Goal: Book appointment/travel/reservation

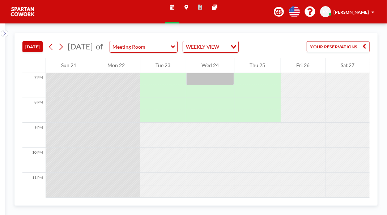
scroll to position [541, 0]
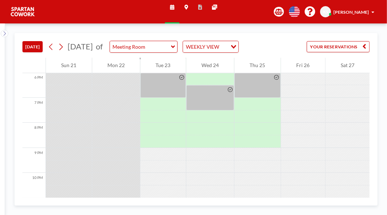
click at [325, 85] on div at bounding box center [347, 79] width 44 height 13
click at [321, 85] on div at bounding box center [303, 79] width 44 height 13
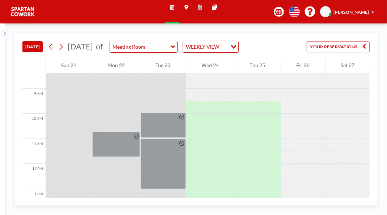
scroll to position [216, 0]
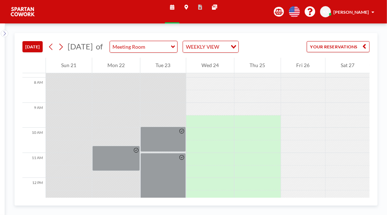
click at [333, 141] on div at bounding box center [347, 134] width 44 height 13
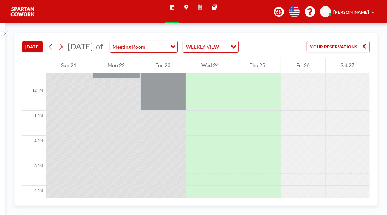
scroll to position [291, 0]
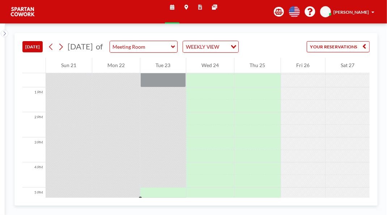
click at [332, 125] on div at bounding box center [347, 118] width 44 height 13
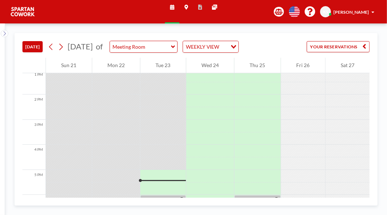
scroll to position [331, 0]
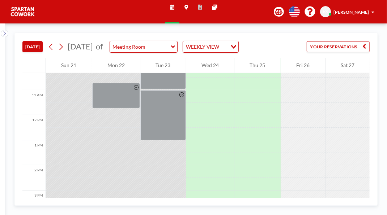
click at [334, 116] on div at bounding box center [347, 109] width 44 height 13
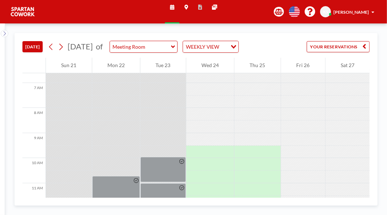
click at [341, 121] on div at bounding box center [347, 114] width 44 height 13
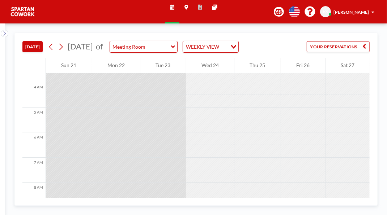
scroll to position [0, 0]
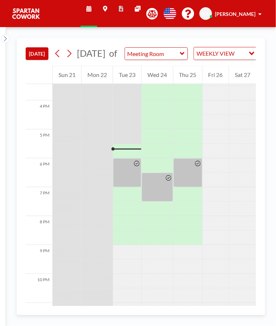
scroll to position [446, 0]
click at [191, 187] on div at bounding box center [187, 172] width 29 height 29
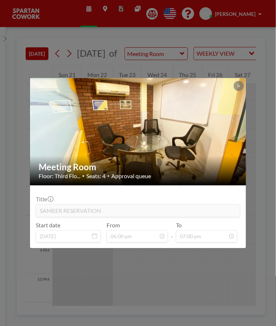
click at [239, 85] on icon at bounding box center [238, 86] width 3 height 3
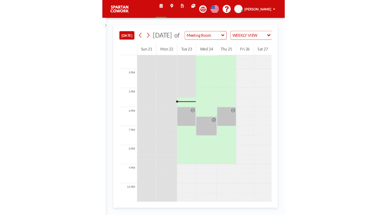
scroll to position [446, 0]
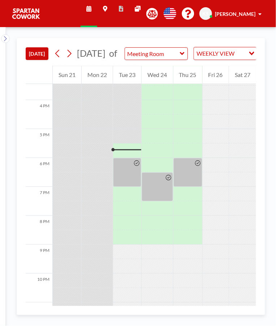
click at [190, 184] on div at bounding box center [187, 172] width 29 height 29
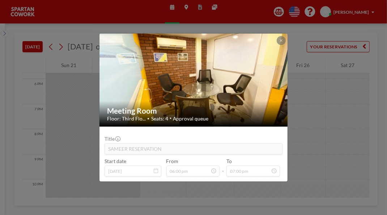
click at [276, 39] on icon at bounding box center [280, 41] width 3 height 4
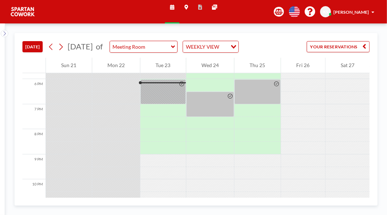
click at [263, 105] on div at bounding box center [257, 92] width 46 height 25
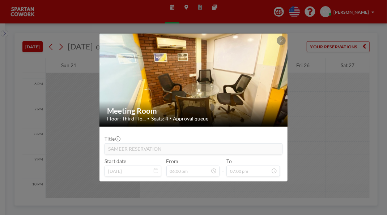
click at [276, 37] on div at bounding box center [280, 40] width 9 height 9
click at [276, 39] on icon at bounding box center [281, 40] width 3 height 3
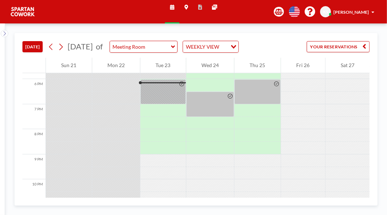
click at [226, 117] on div at bounding box center [210, 104] width 48 height 25
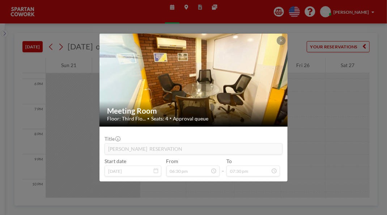
click at [276, 36] on button at bounding box center [280, 40] width 9 height 9
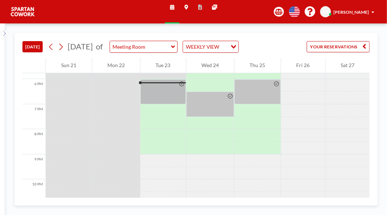
click at [169, 105] on div at bounding box center [163, 92] width 46 height 25
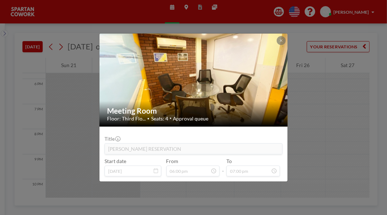
click at [276, 36] on button at bounding box center [280, 40] width 9 height 9
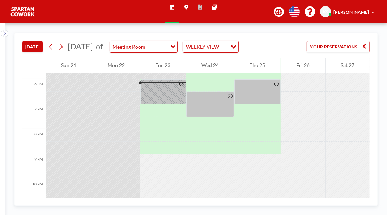
click at [169, 105] on div at bounding box center [163, 92] width 46 height 25
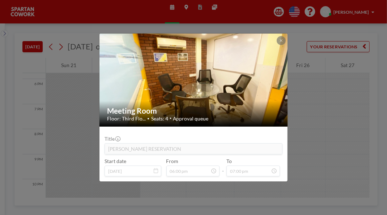
click at [276, 39] on icon at bounding box center [281, 40] width 3 height 3
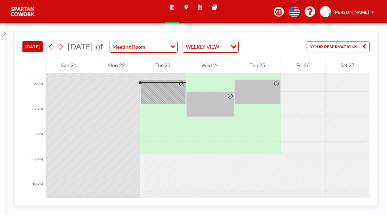
click at [209, 117] on div at bounding box center [210, 104] width 48 height 25
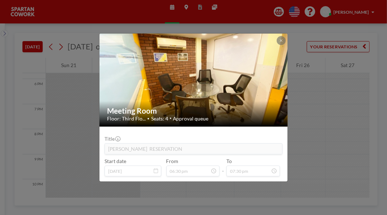
click at [276, 36] on button at bounding box center [280, 40] width 9 height 9
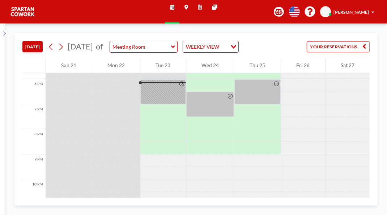
click at [259, 105] on div at bounding box center [257, 92] width 46 height 25
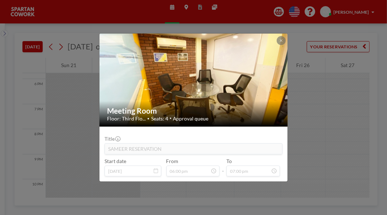
click at [276, 36] on button at bounding box center [280, 40] width 9 height 9
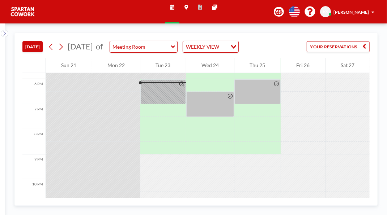
click at [161, 105] on div at bounding box center [163, 92] width 46 height 25
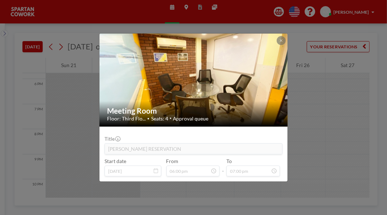
click at [276, 36] on button at bounding box center [280, 40] width 9 height 9
